Goal: Entertainment & Leisure: Consume media (video, audio)

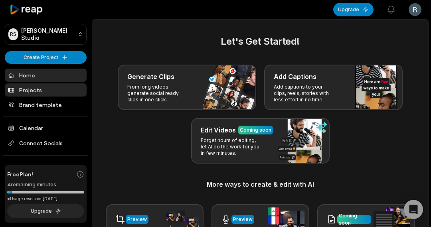
click at [19, 96] on link "Projects" at bounding box center [46, 89] width 82 height 13
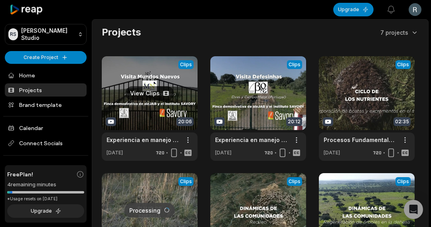
click at [156, 74] on link at bounding box center [150, 108] width 96 height 105
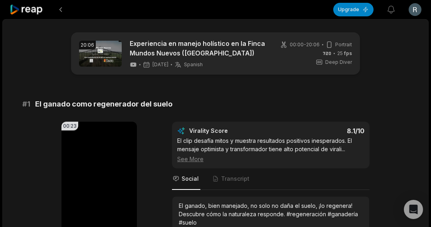
scroll to position [40, 0]
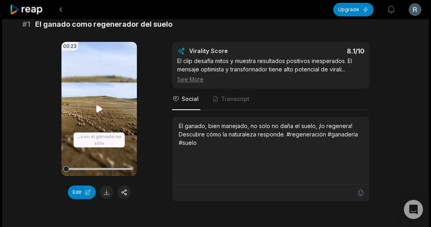
click at [98, 109] on icon at bounding box center [99, 108] width 6 height 7
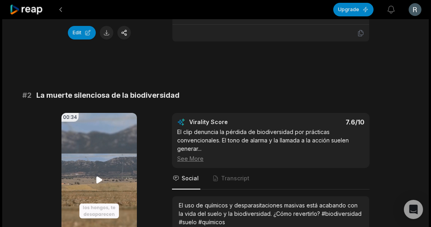
scroll to position [319, 0]
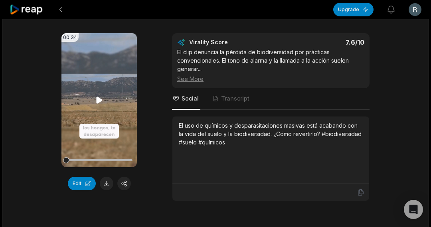
click at [96, 95] on icon at bounding box center [100, 100] width 10 height 10
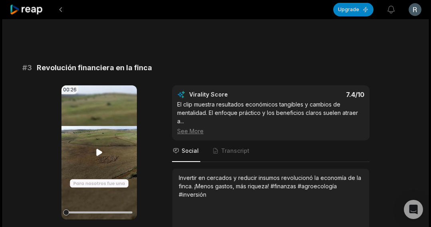
scroll to position [519, 0]
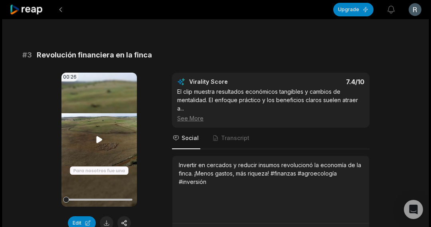
click at [95, 139] on icon at bounding box center [100, 140] width 10 height 10
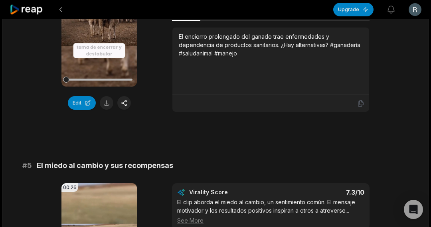
scroll to position [997, 0]
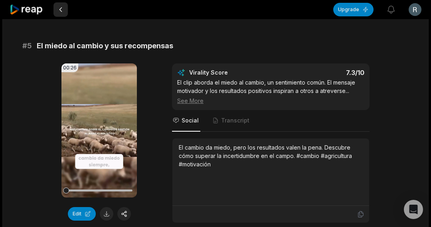
click at [62, 6] on button at bounding box center [60, 9] width 14 height 14
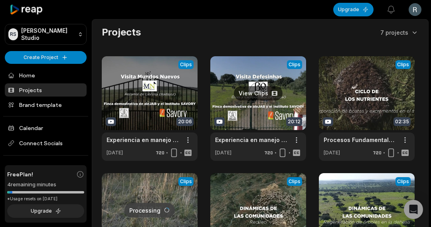
click at [247, 74] on link at bounding box center [258, 108] width 96 height 105
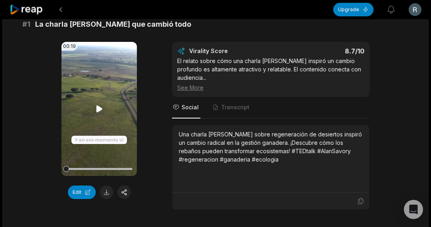
click at [97, 124] on video "Your browser does not support mp4 format." at bounding box center [98, 109] width 75 height 134
click at [98, 114] on video "Your browser does not support mp4 format." at bounding box center [98, 109] width 75 height 134
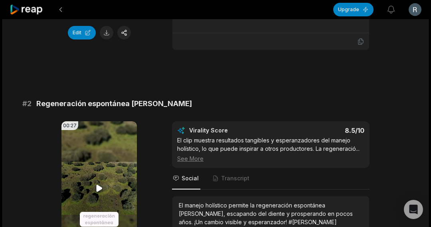
scroll to position [279, 0]
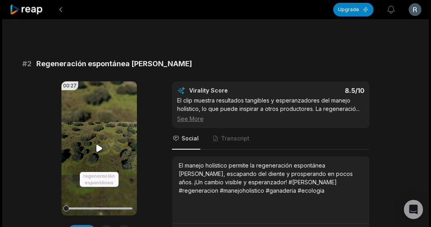
click at [89, 138] on video "Your browser does not support mp4 format." at bounding box center [98, 148] width 75 height 134
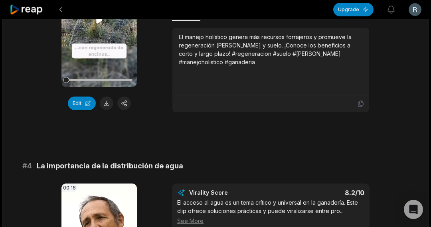
scroll to position [758, 0]
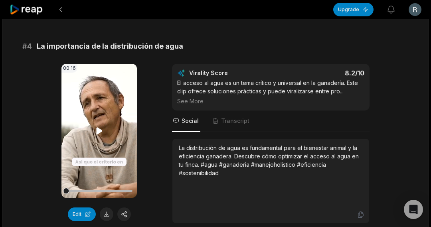
click at [101, 114] on video "Your browser does not support mp4 format." at bounding box center [98, 131] width 75 height 134
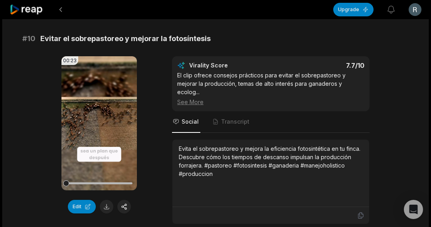
scroll to position [0, 0]
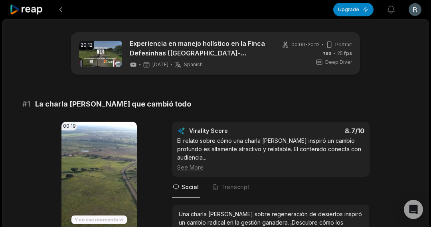
click at [37, 6] on icon at bounding box center [27, 9] width 34 height 11
